Goal: Task Accomplishment & Management: Use online tool/utility

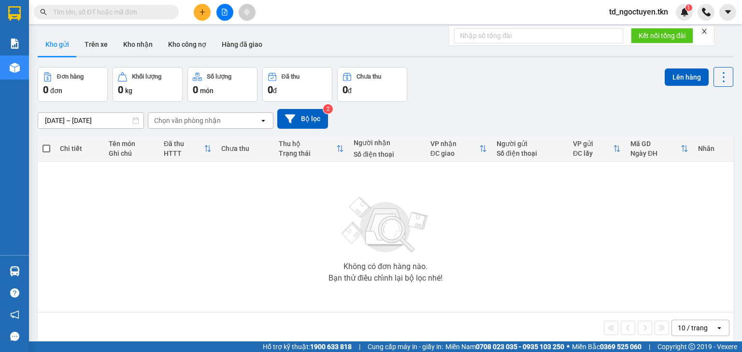
click at [105, 14] on input "text" at bounding box center [110, 12] width 114 height 11
paste input "0913134797"
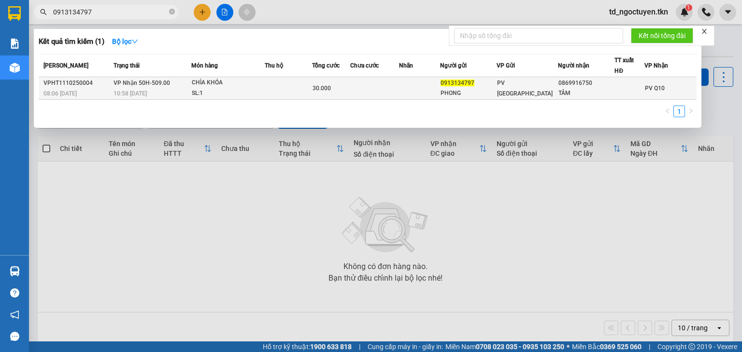
type input "0913134797"
click at [108, 85] on div "VPHT1110250004" at bounding box center [76, 83] width 67 height 10
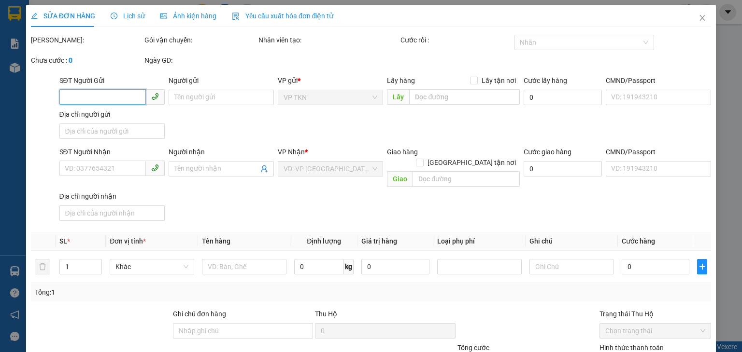
type input "0913134797"
type input "PHONG"
type input "0869916750"
type input "TÂM"
type input "30.000"
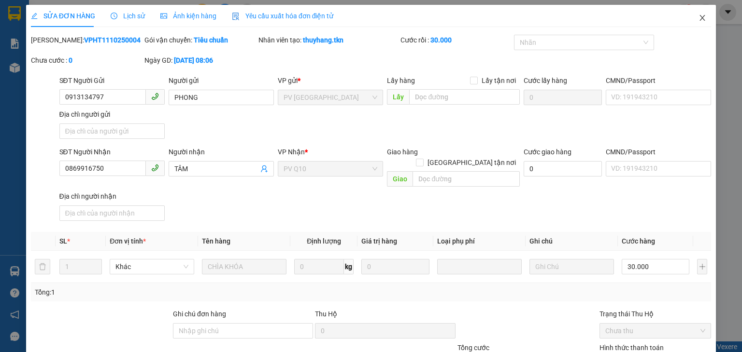
click at [698, 20] on icon "close" at bounding box center [702, 18] width 8 height 8
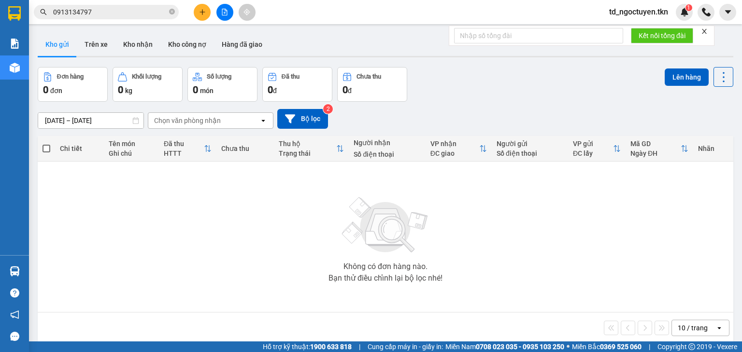
click at [108, 17] on span "0913134797" at bounding box center [106, 12] width 145 height 14
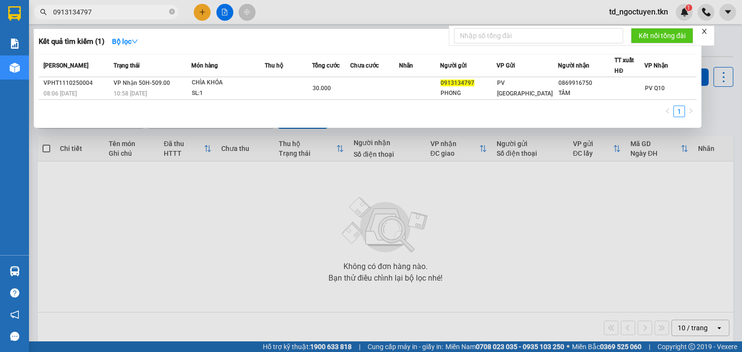
click at [105, 14] on input "0913134797" at bounding box center [110, 12] width 114 height 11
